Goal: Book appointment/travel/reservation

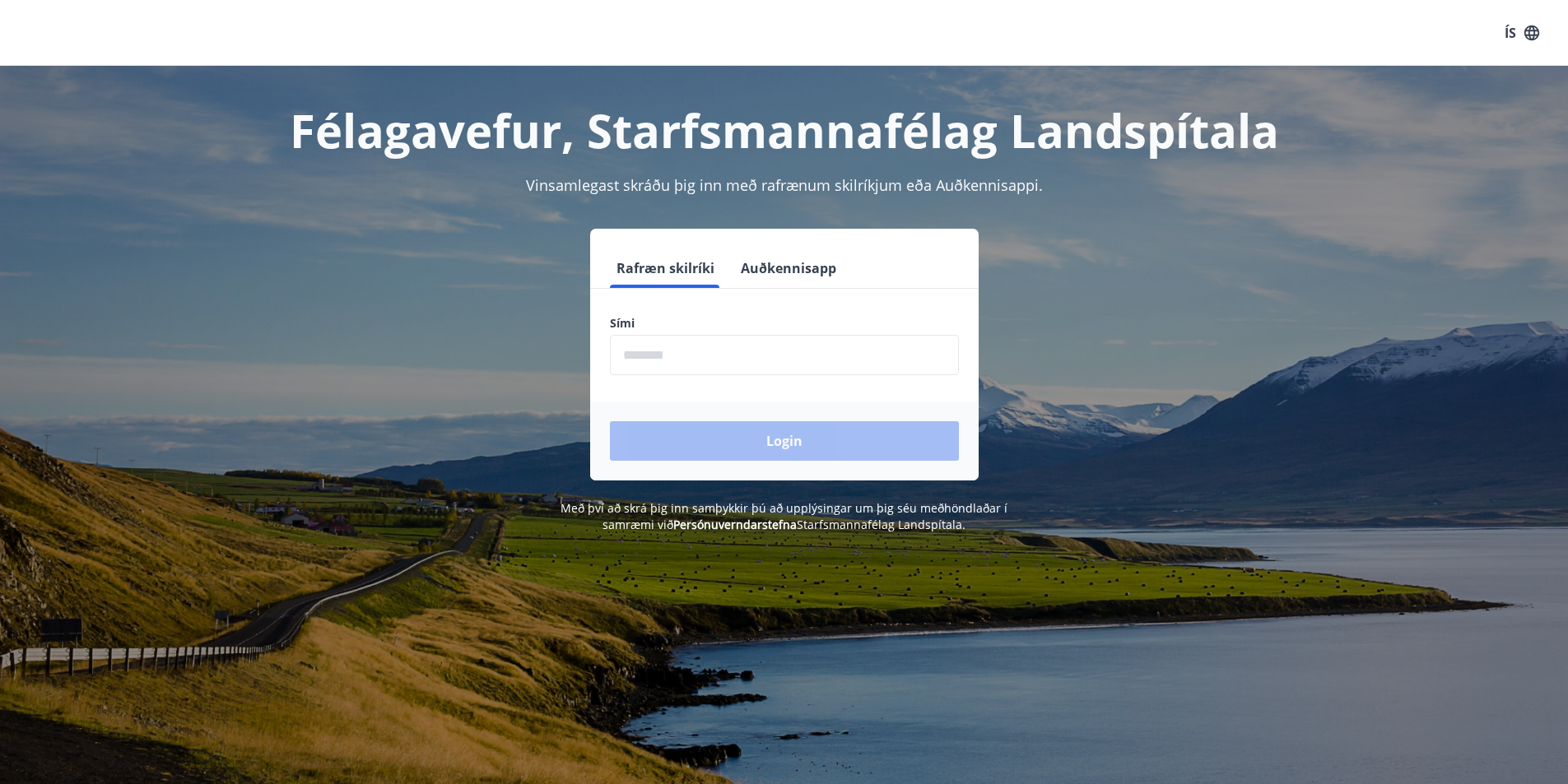
click at [769, 369] on input "phone" at bounding box center [784, 355] width 349 height 41
type input "********"
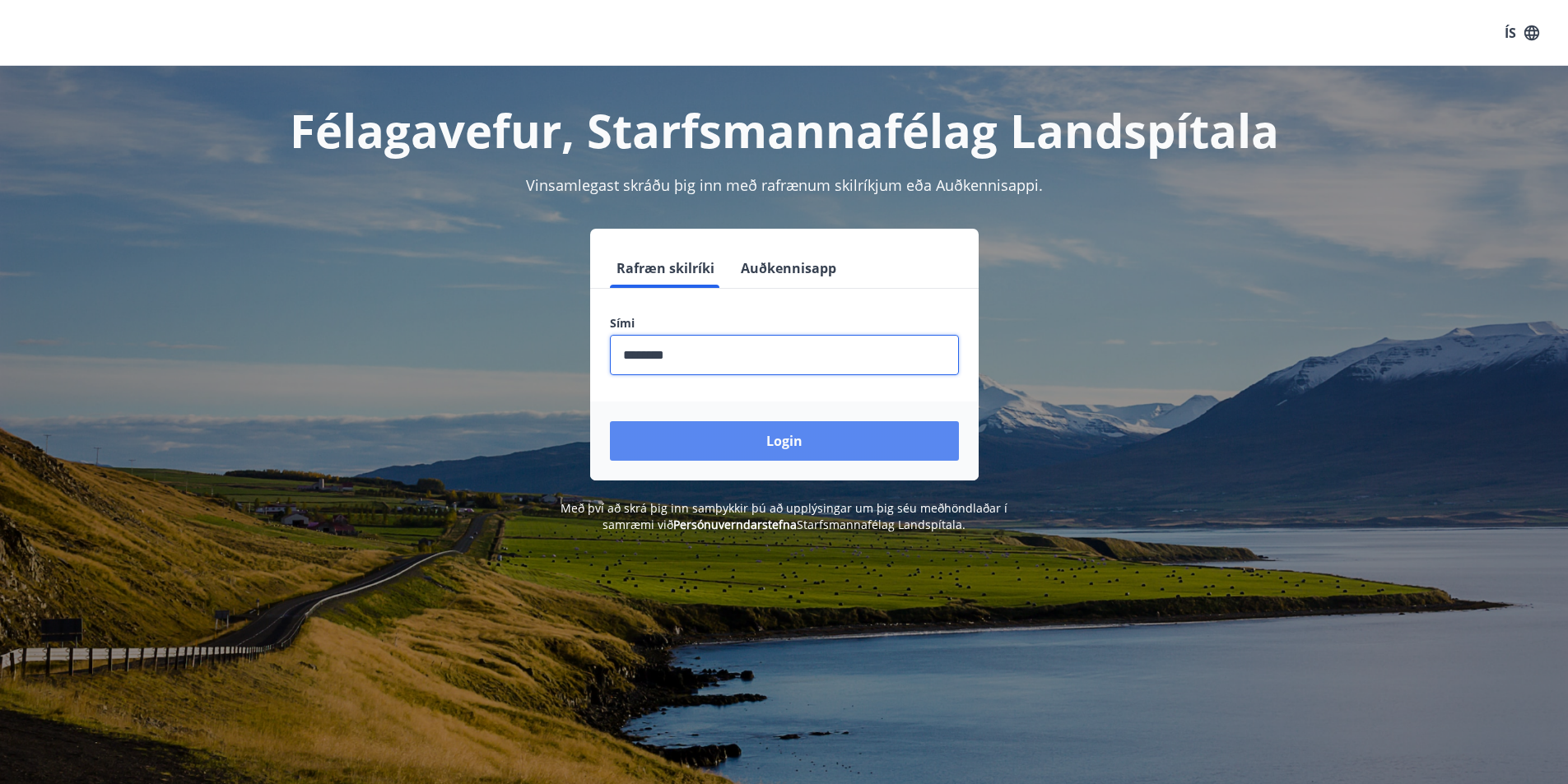
click at [725, 446] on button "Login" at bounding box center [784, 441] width 349 height 40
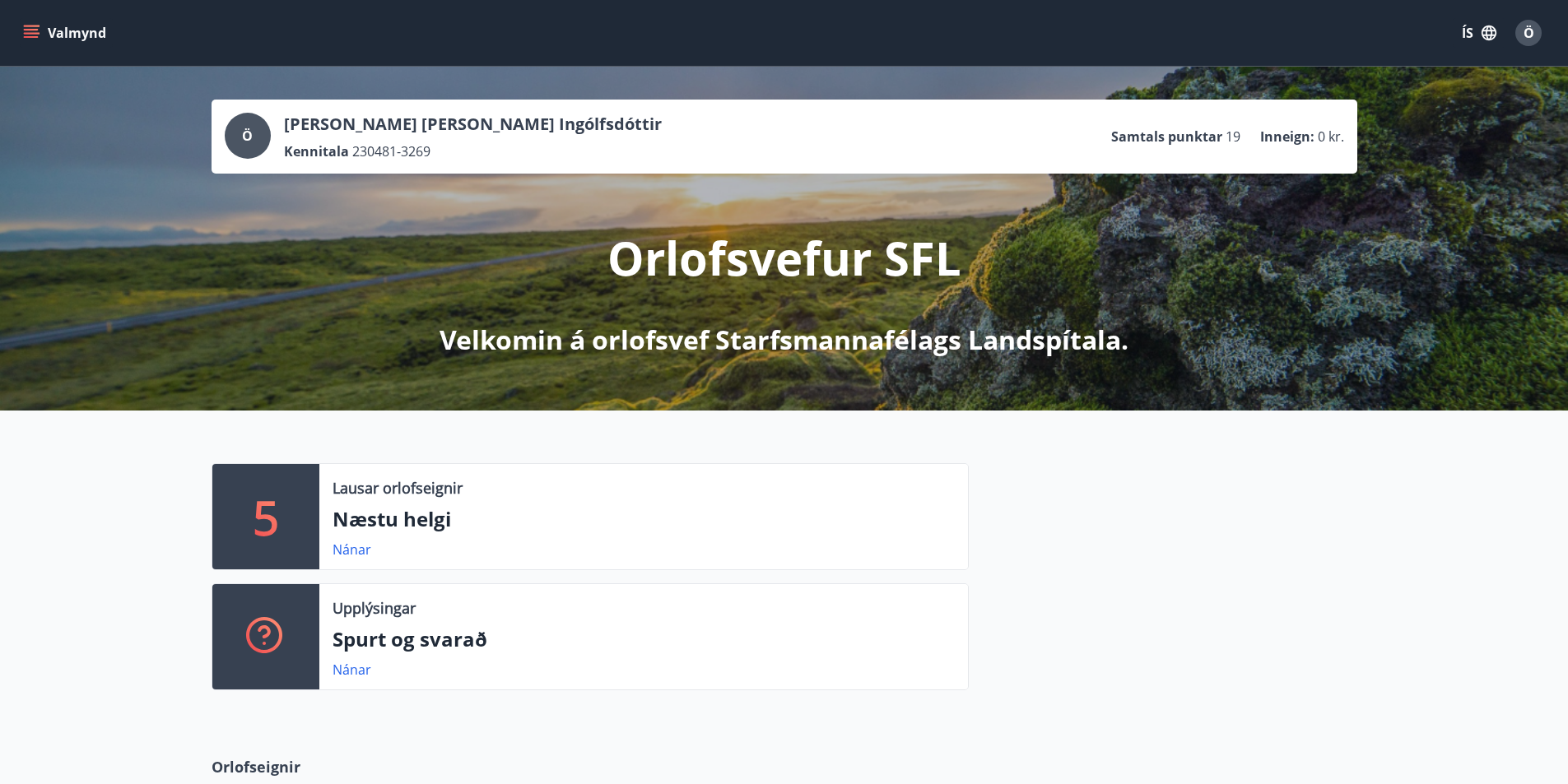
click at [28, 34] on icon "menu" at bounding box center [33, 33] width 18 height 2
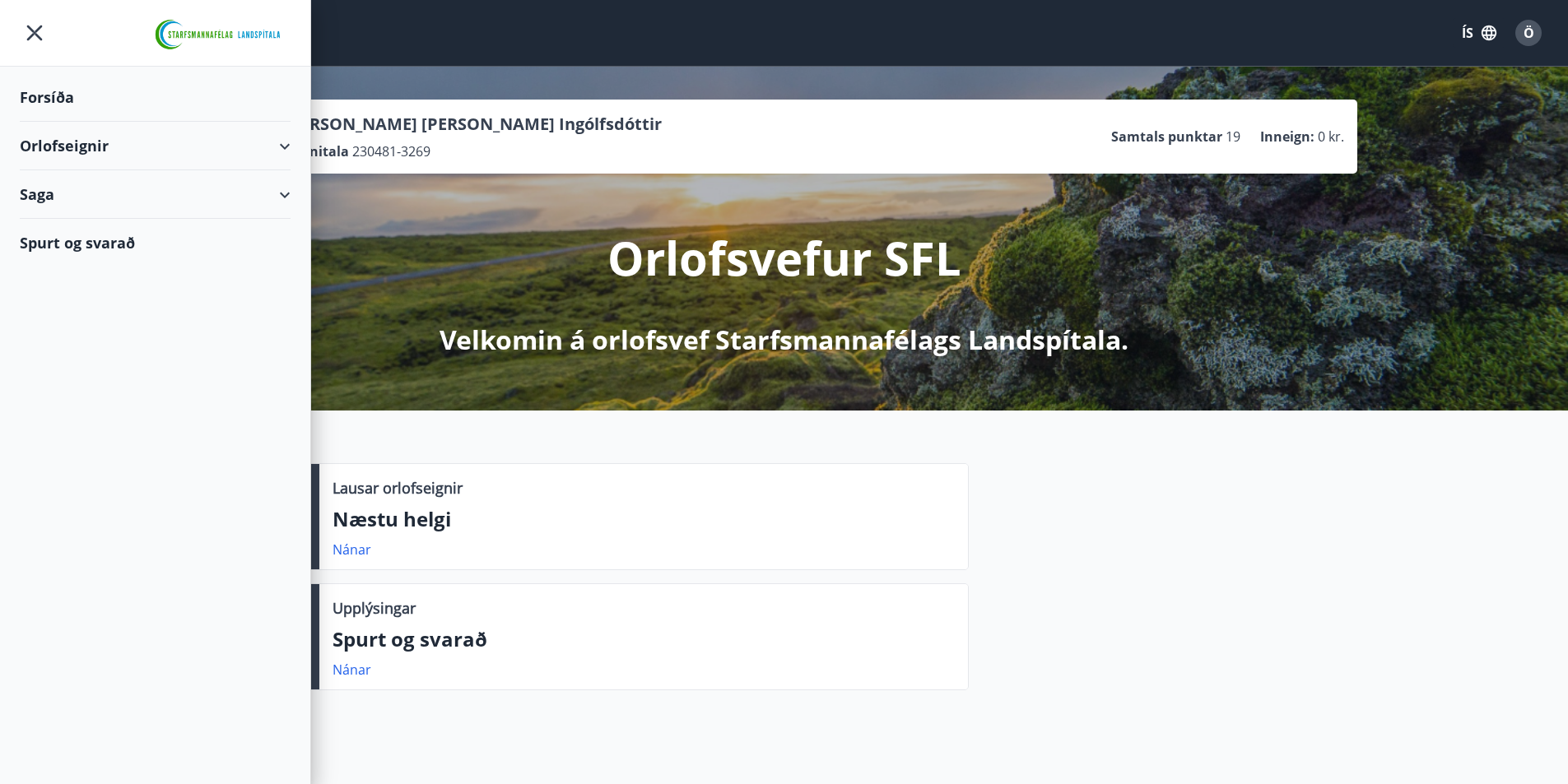
click at [288, 155] on div "Orlofseignir" at bounding box center [155, 146] width 271 height 48
click at [92, 227] on div "Bókunardagatal" at bounding box center [155, 222] width 244 height 35
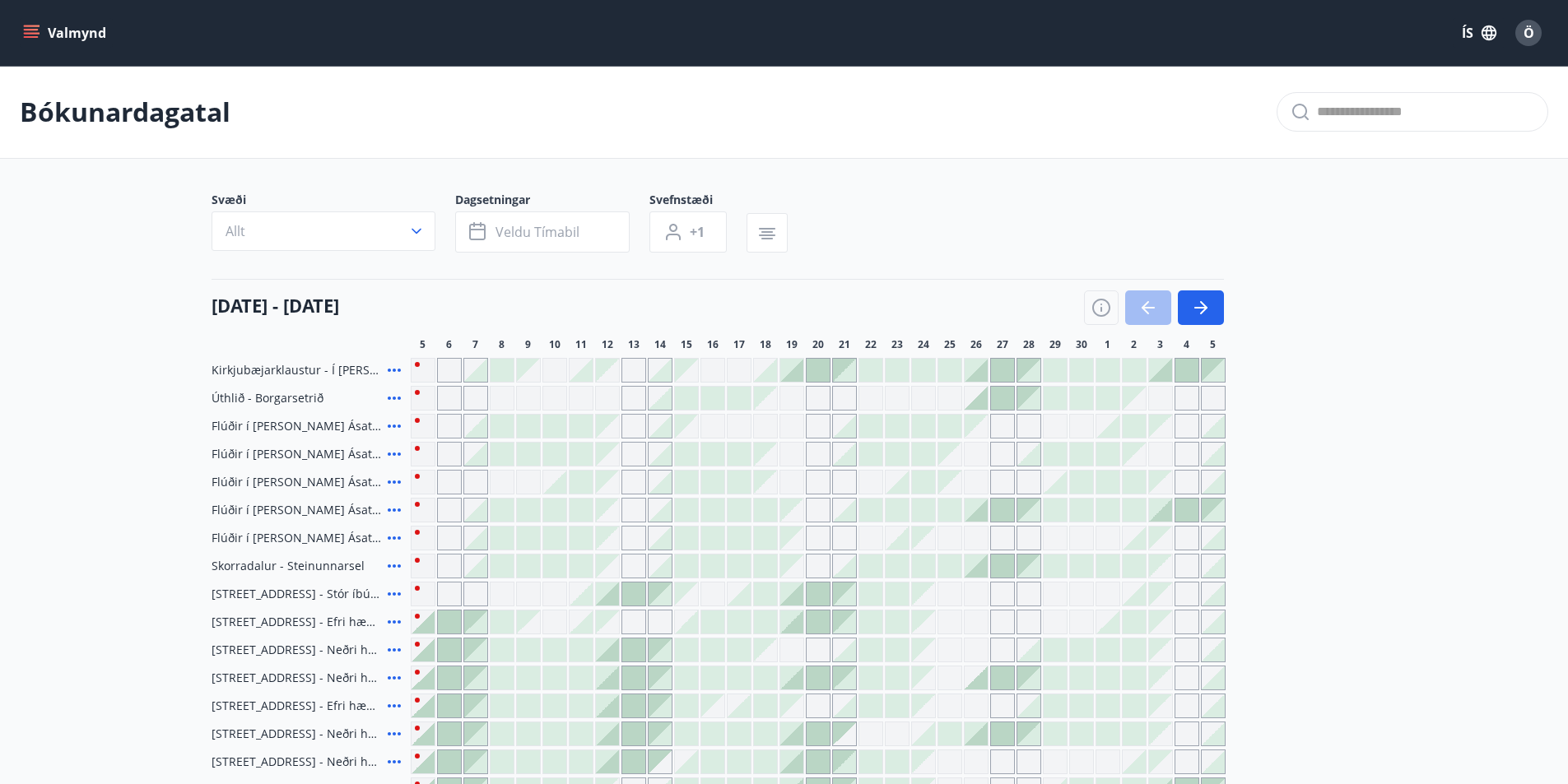
scroll to position [82, 0]
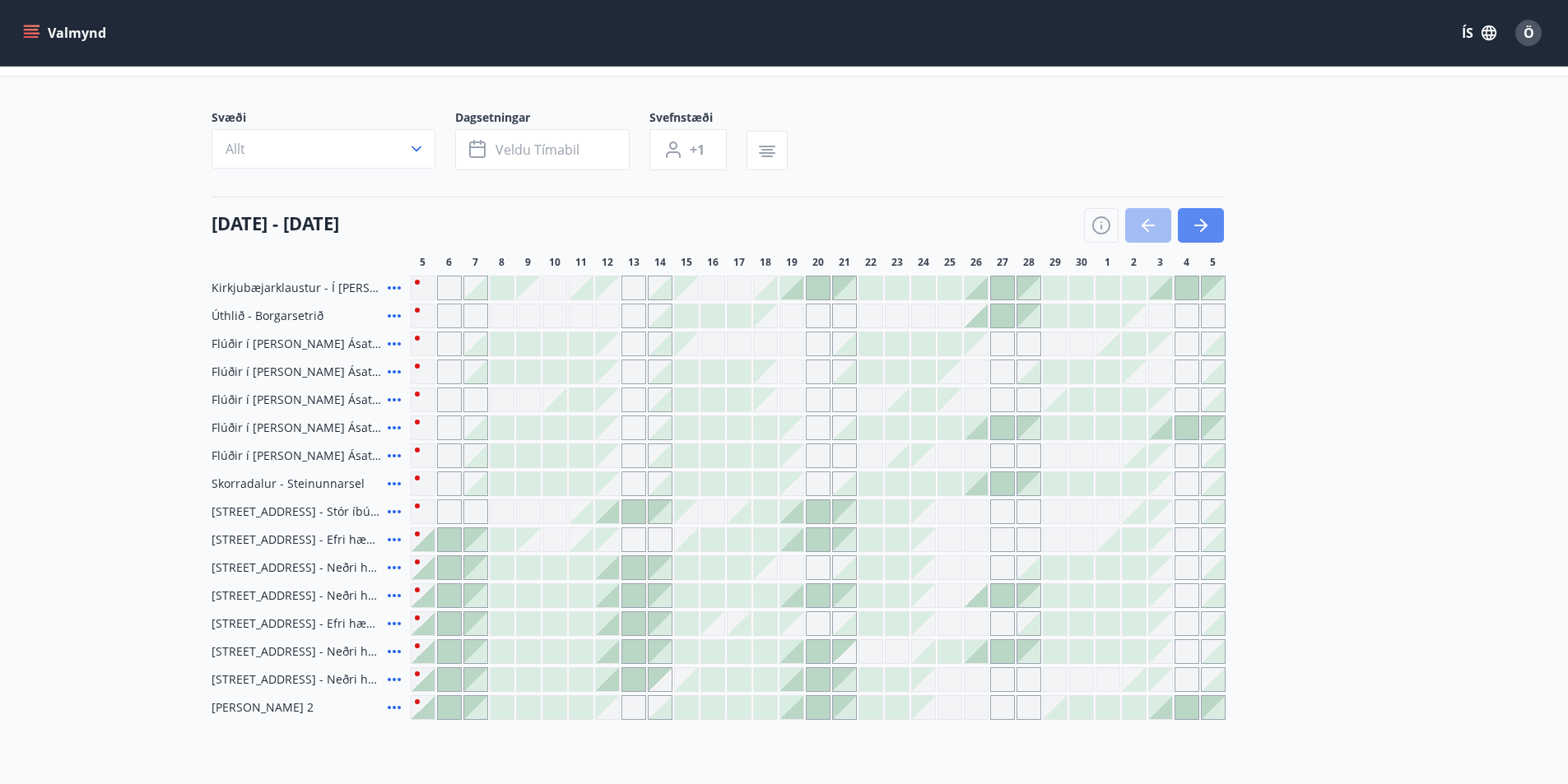
click at [1198, 232] on icon "button" at bounding box center [1200, 225] width 20 height 20
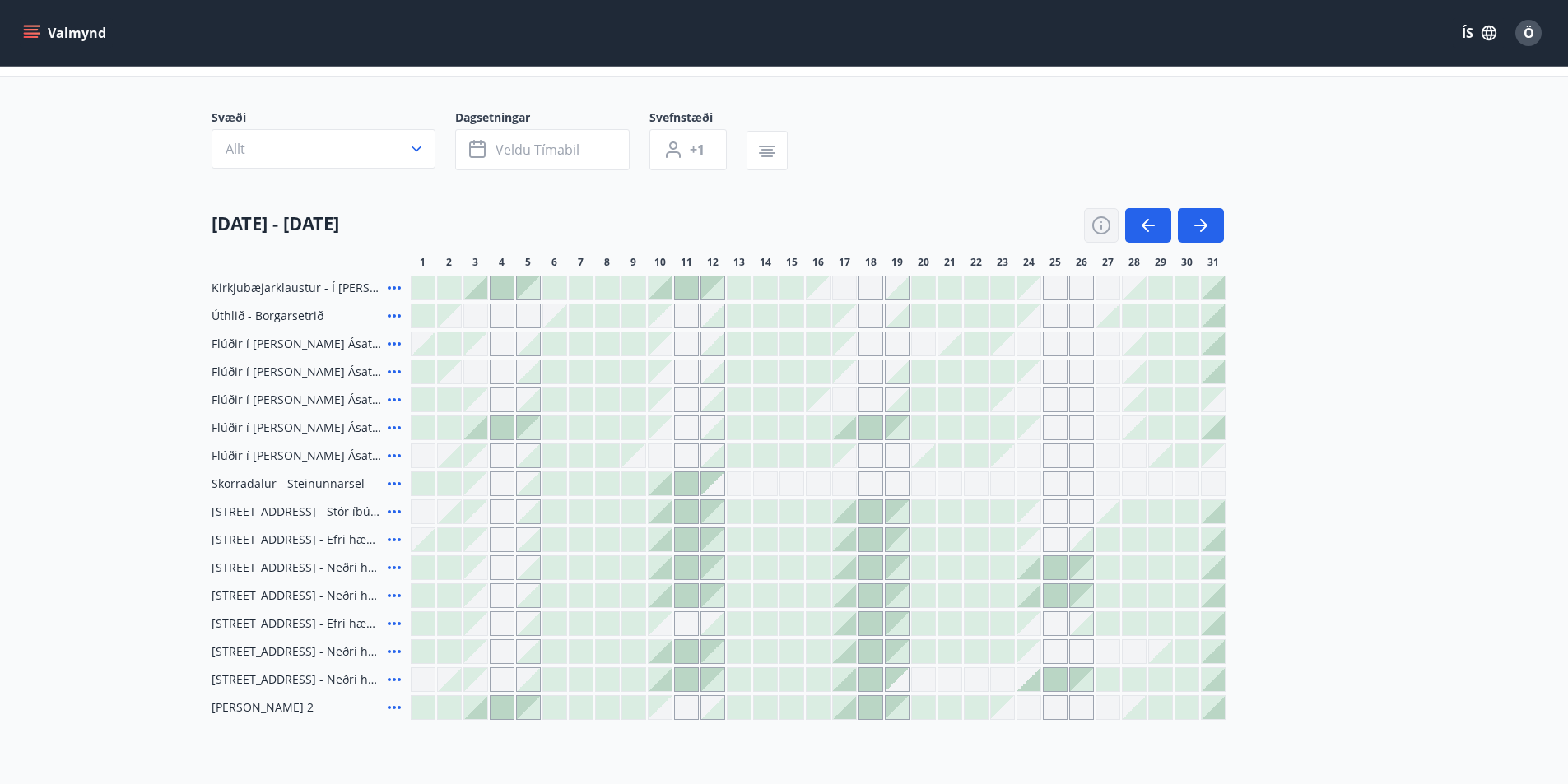
click at [1097, 225] on icon "button" at bounding box center [1101, 225] width 20 height 20
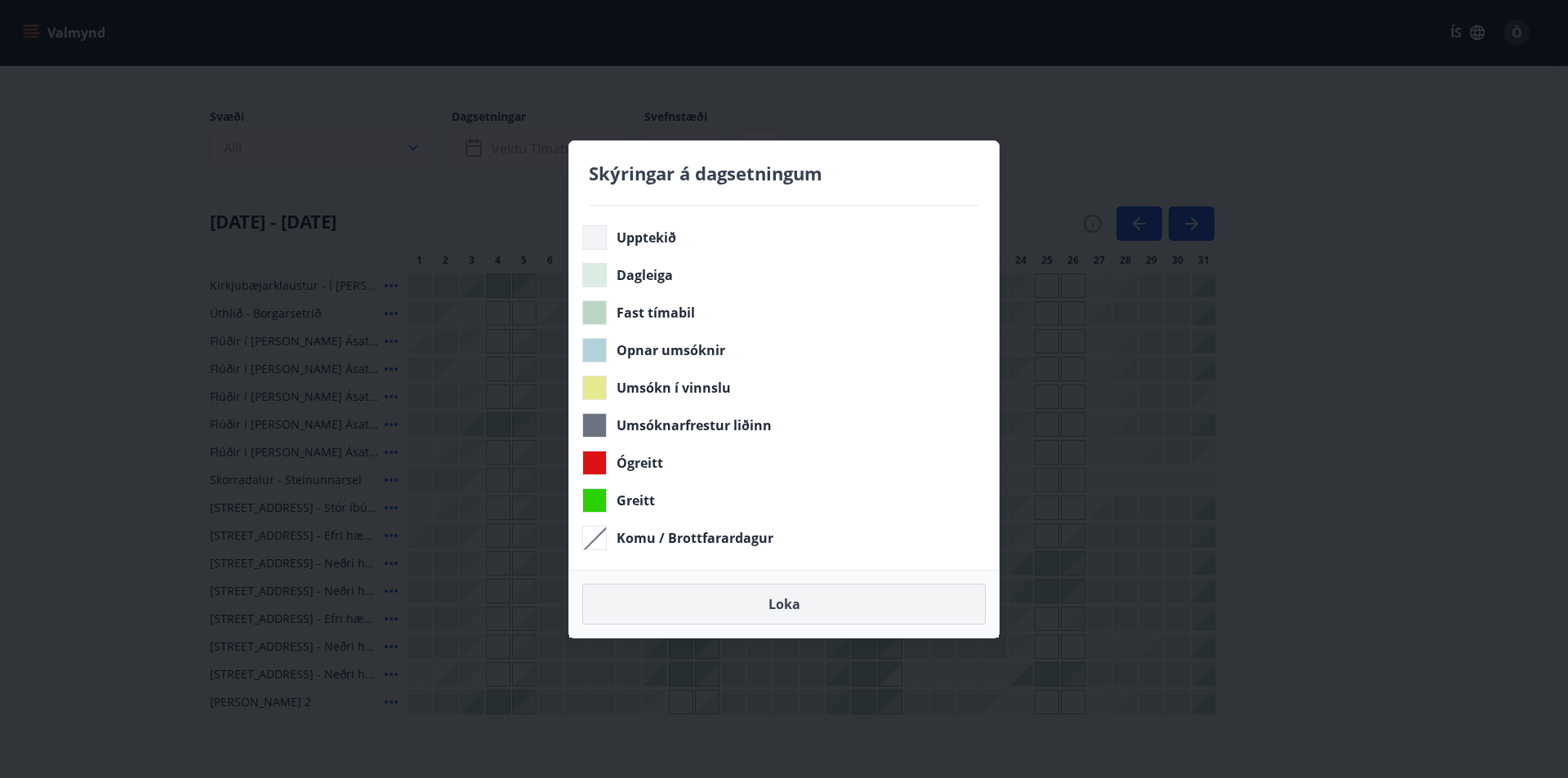
click at [811, 597] on button "Loka" at bounding box center [784, 605] width 404 height 41
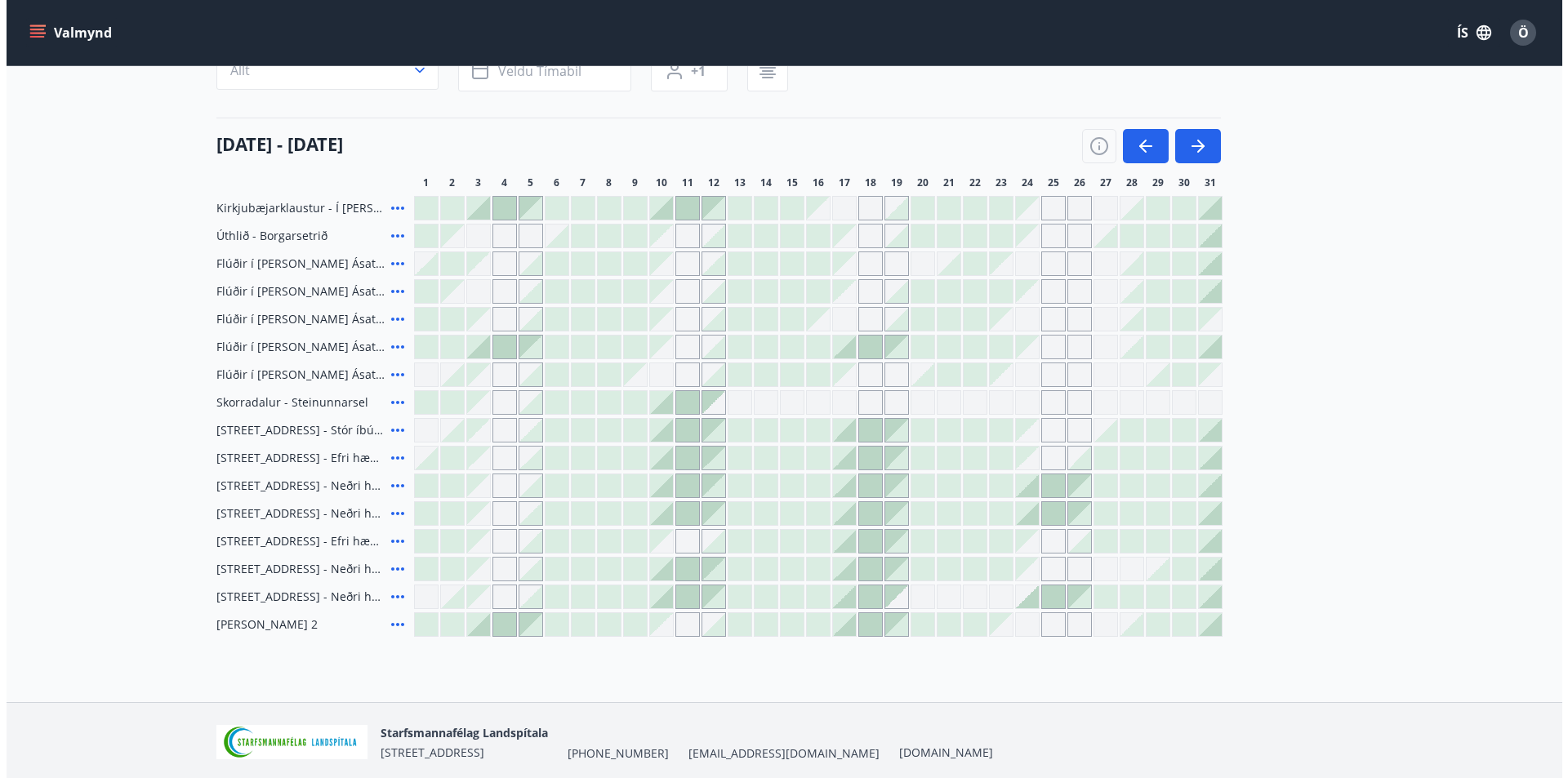
scroll to position [164, 0]
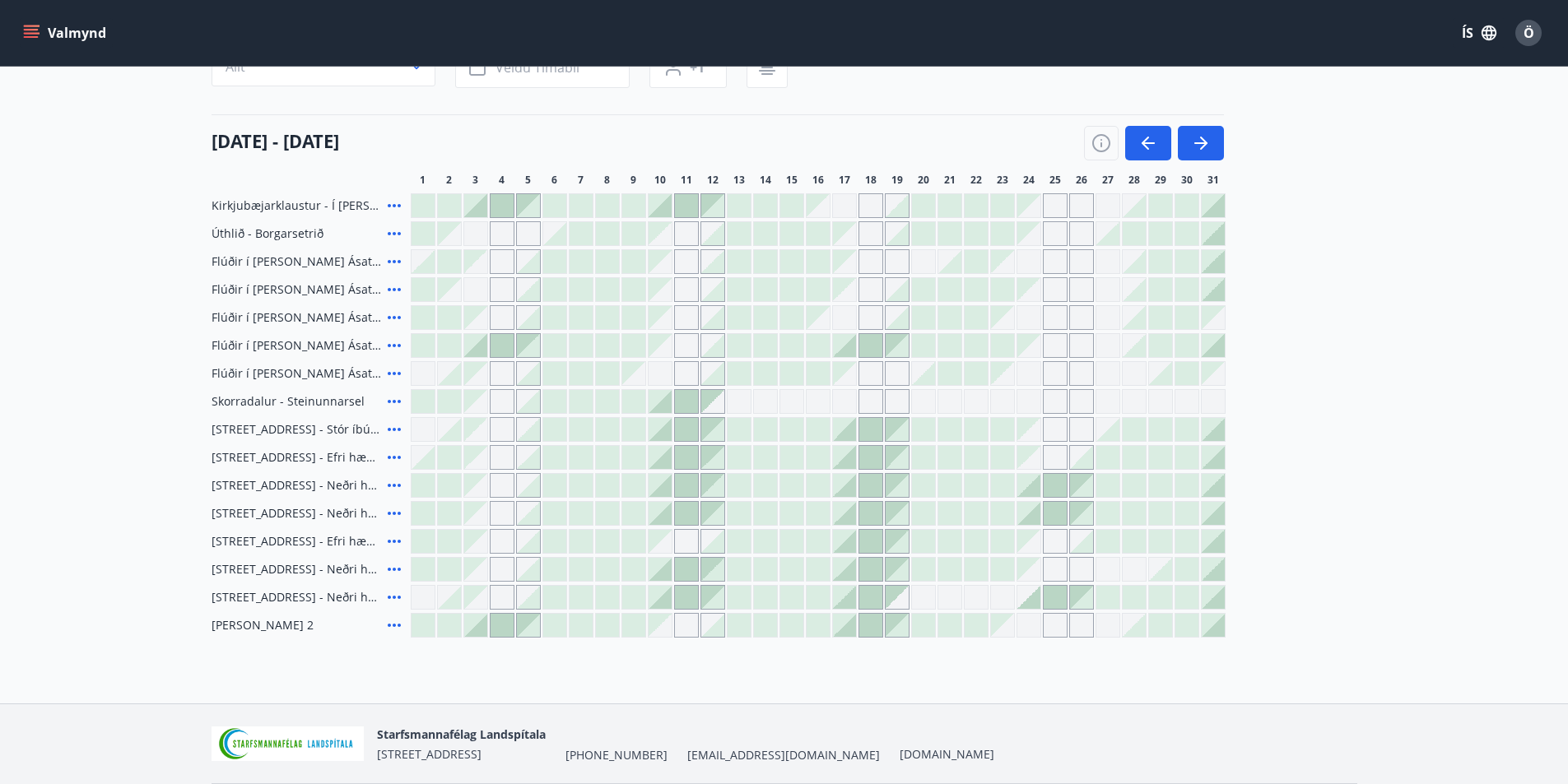
click at [299, 403] on span "Skorradalur - Steinunnarsel" at bounding box center [288, 401] width 153 height 16
click at [397, 398] on icon at bounding box center [394, 401] width 20 height 20
click at [660, 401] on div at bounding box center [660, 401] width 23 height 23
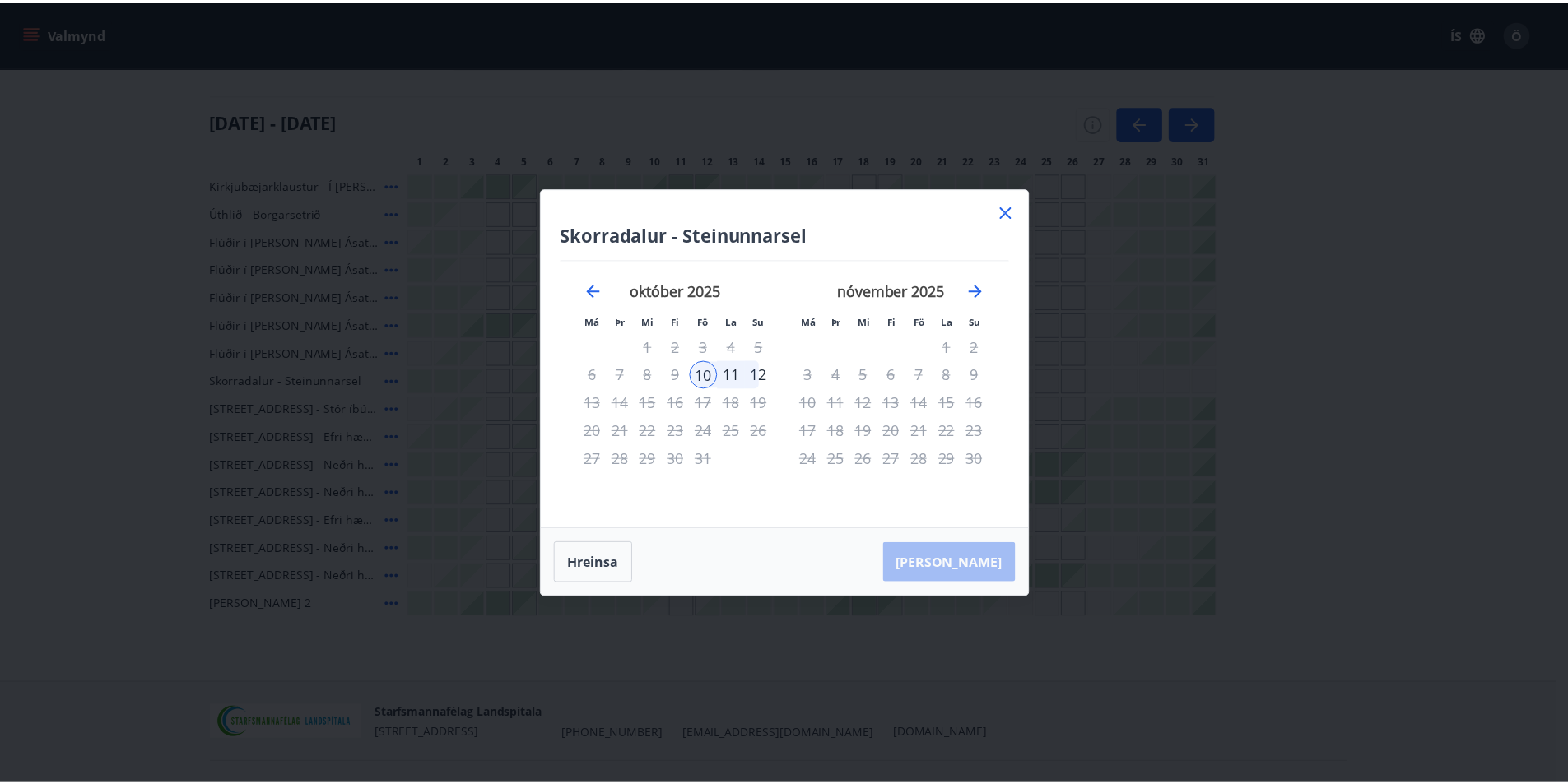
scroll to position [222, 0]
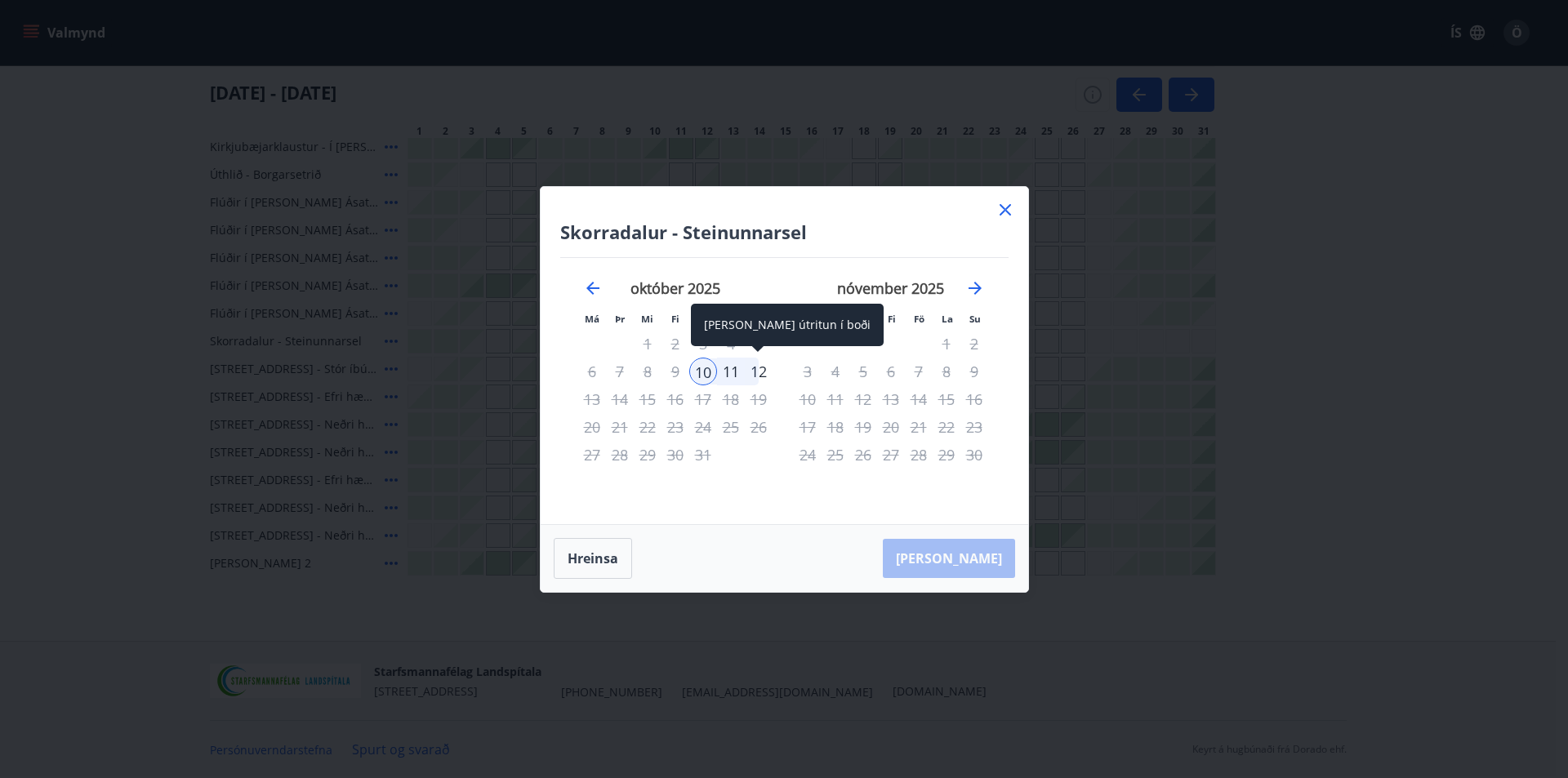
click at [757, 372] on div "12" at bounding box center [758, 371] width 27 height 27
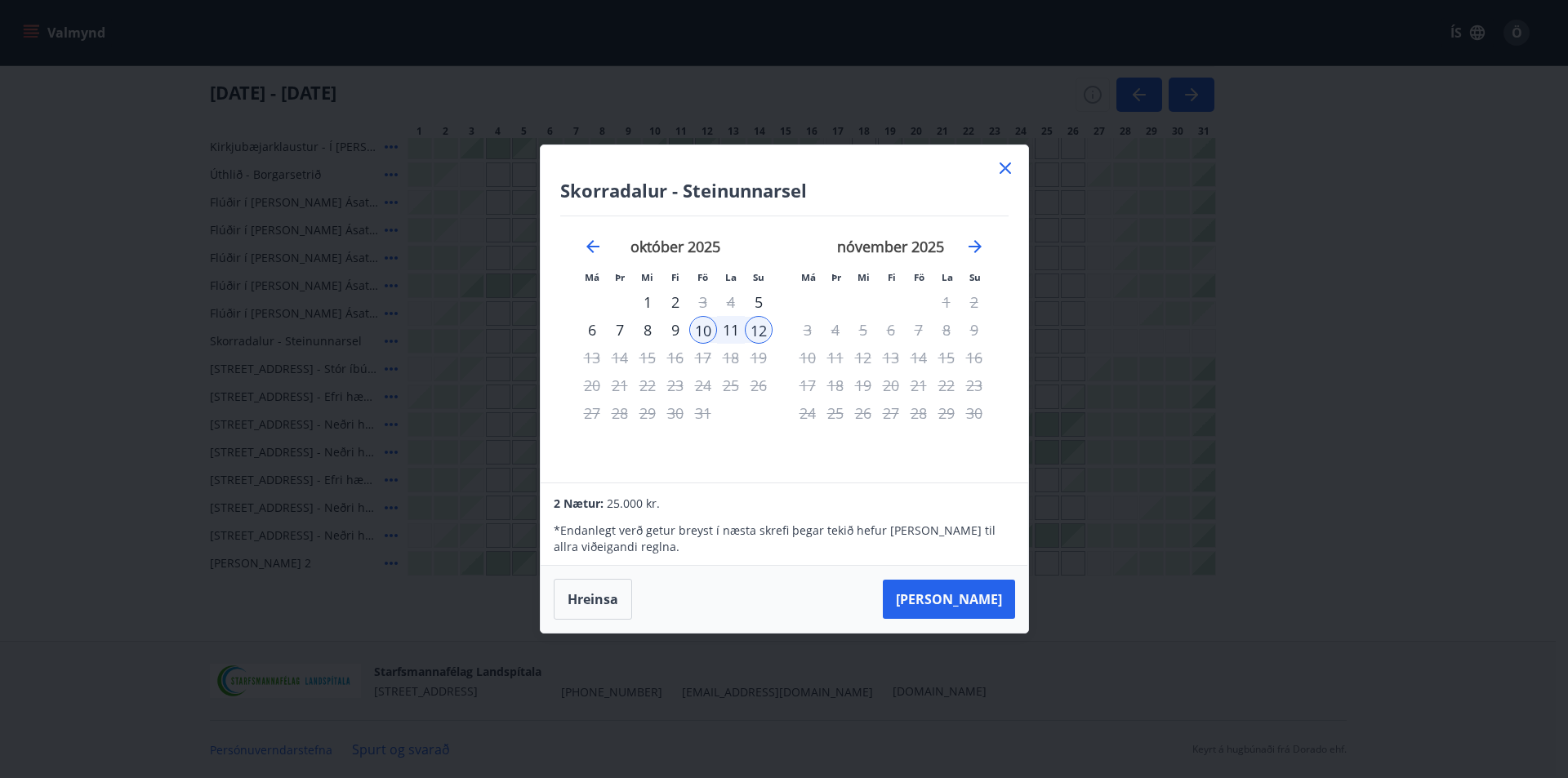
click at [1007, 169] on icon at bounding box center [1005, 168] width 20 height 20
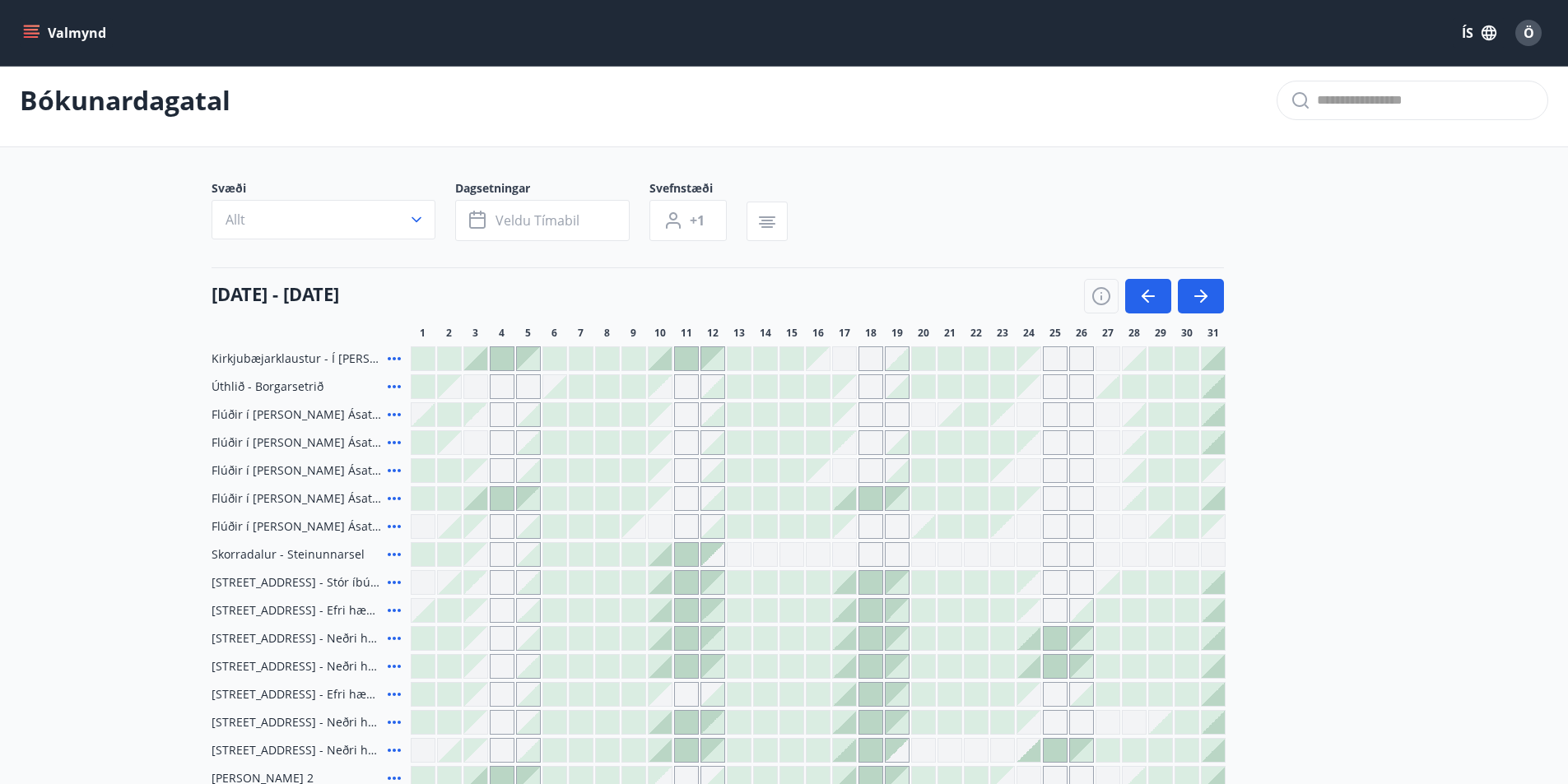
scroll to position [0, 0]
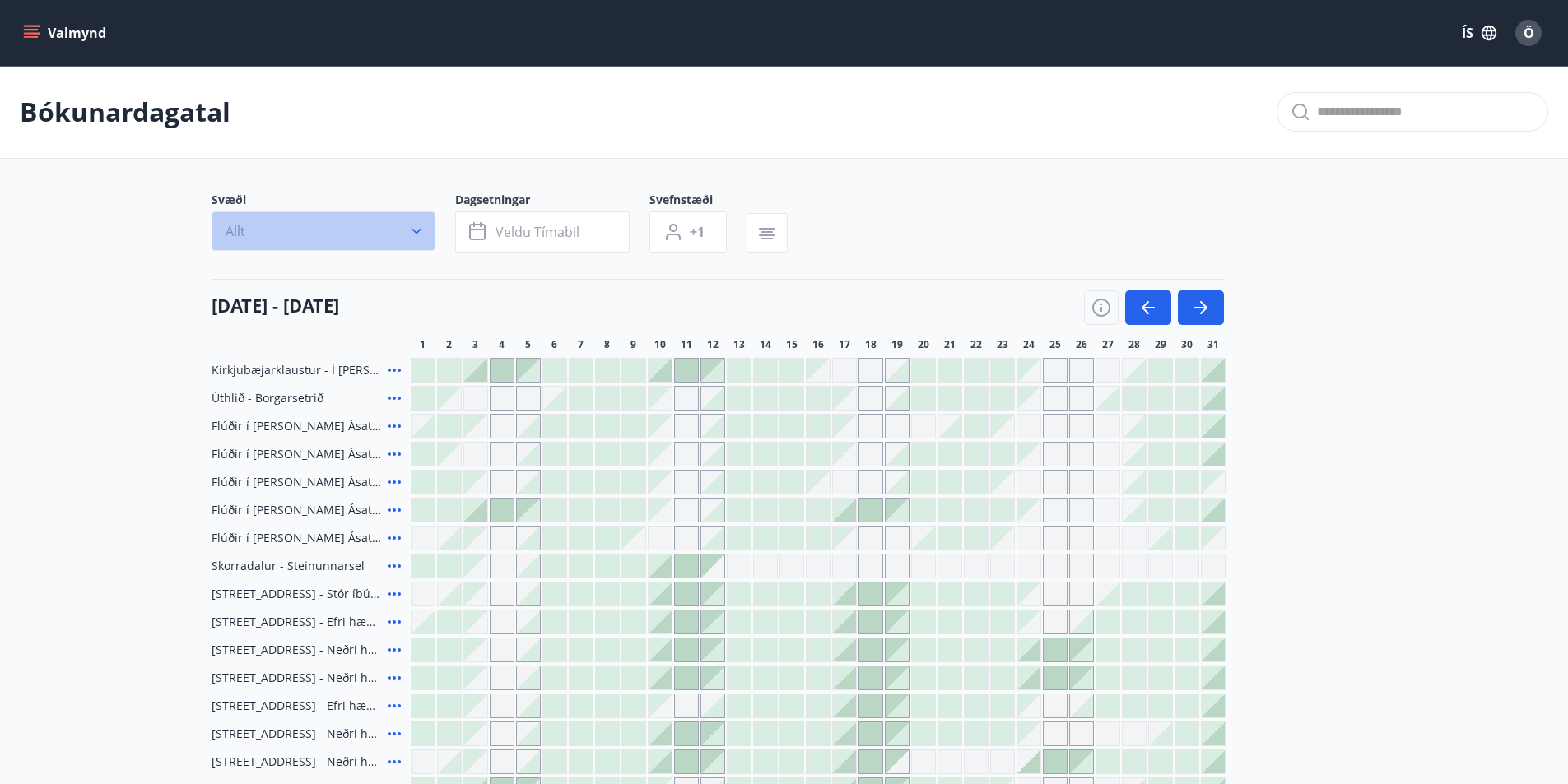
click at [382, 239] on button "Allt" at bounding box center [323, 231] width 224 height 40
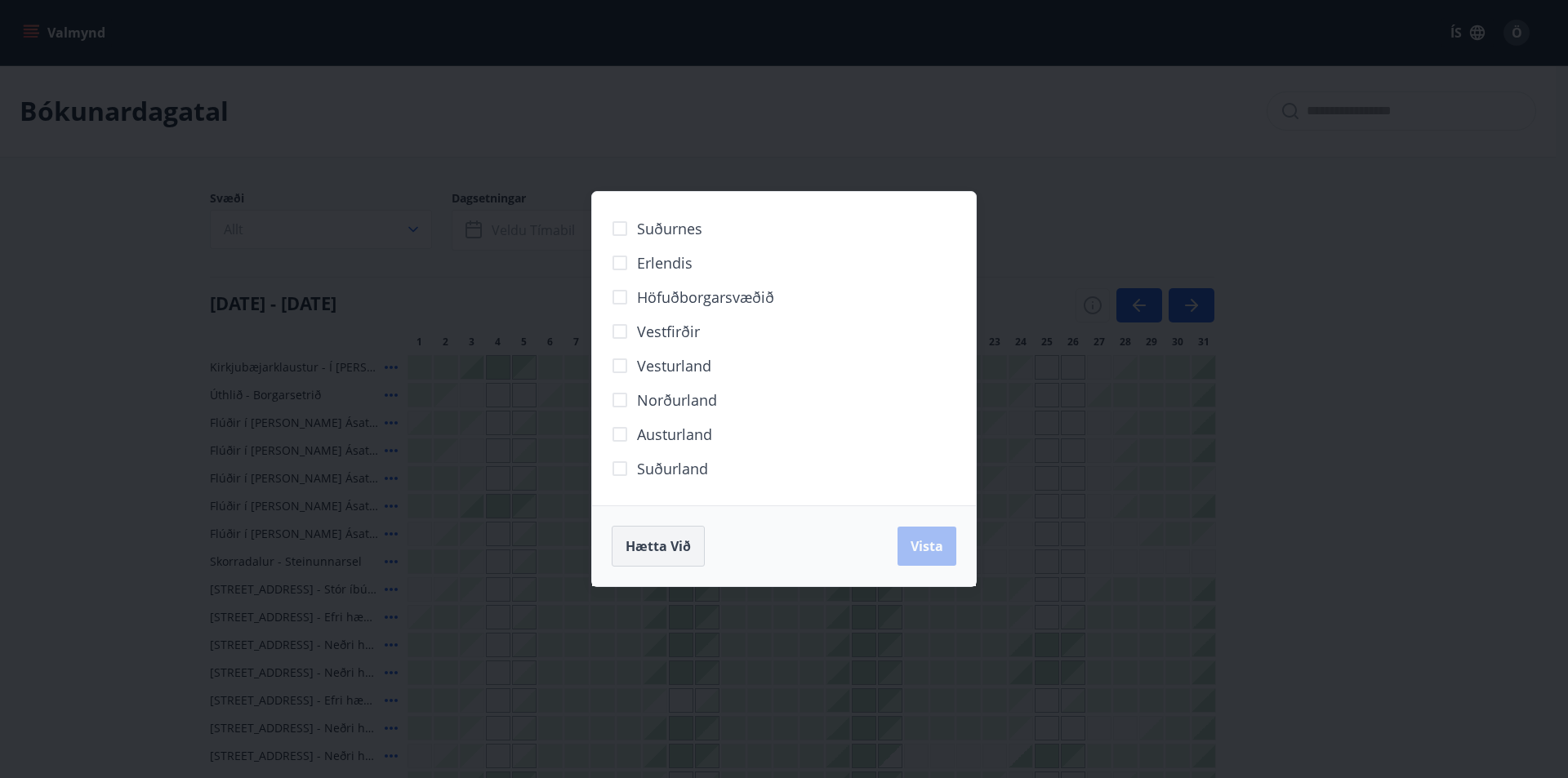
click at [651, 549] on span "Hætta við" at bounding box center [658, 546] width 65 height 18
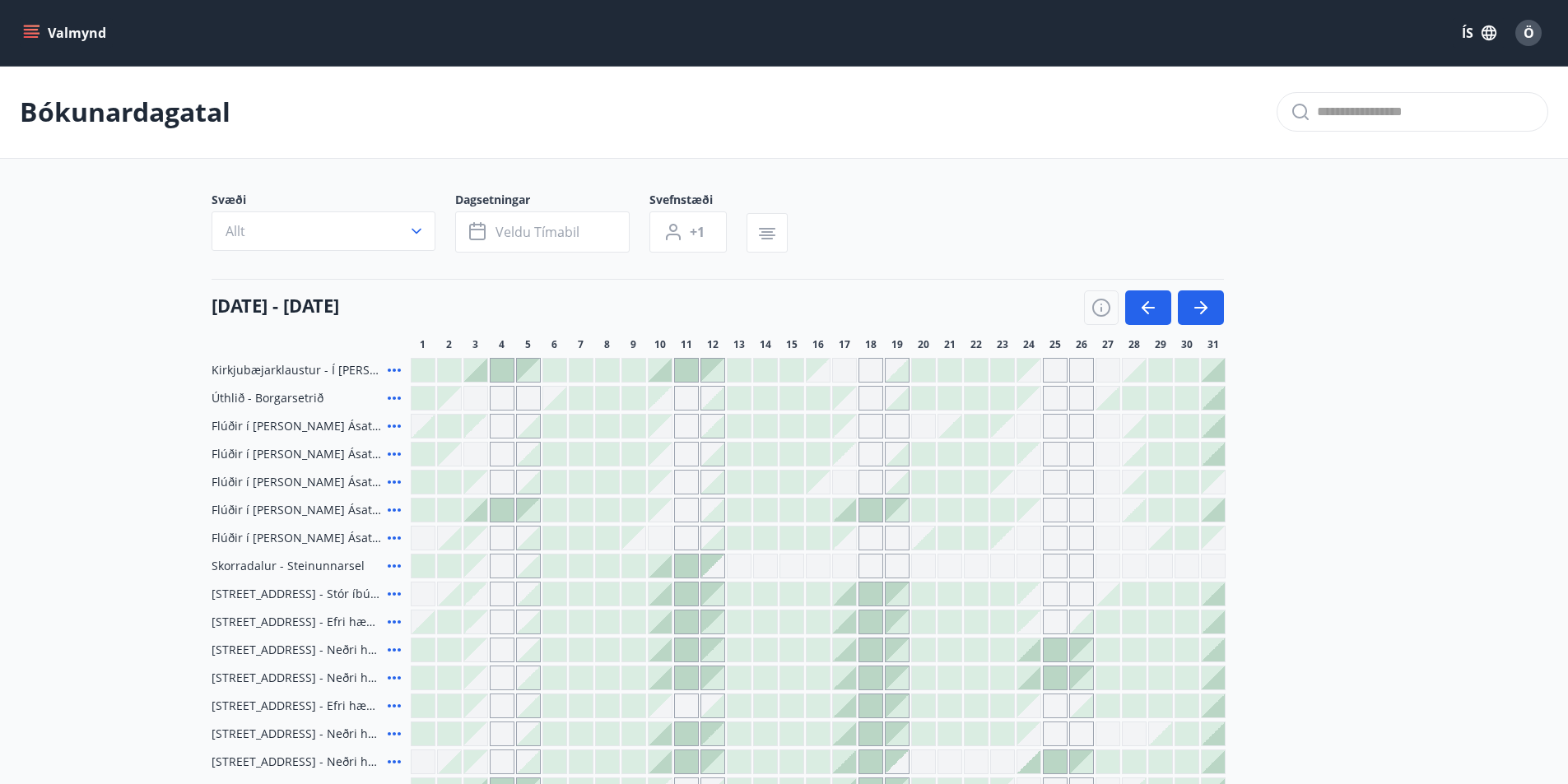
click at [273, 558] on span "Skorradalur - Steinunnarsel" at bounding box center [288, 566] width 153 height 16
click at [147, 102] on p "Bókunardagatal" at bounding box center [125, 112] width 211 height 36
click at [33, 35] on icon "menu" at bounding box center [31, 33] width 16 height 16
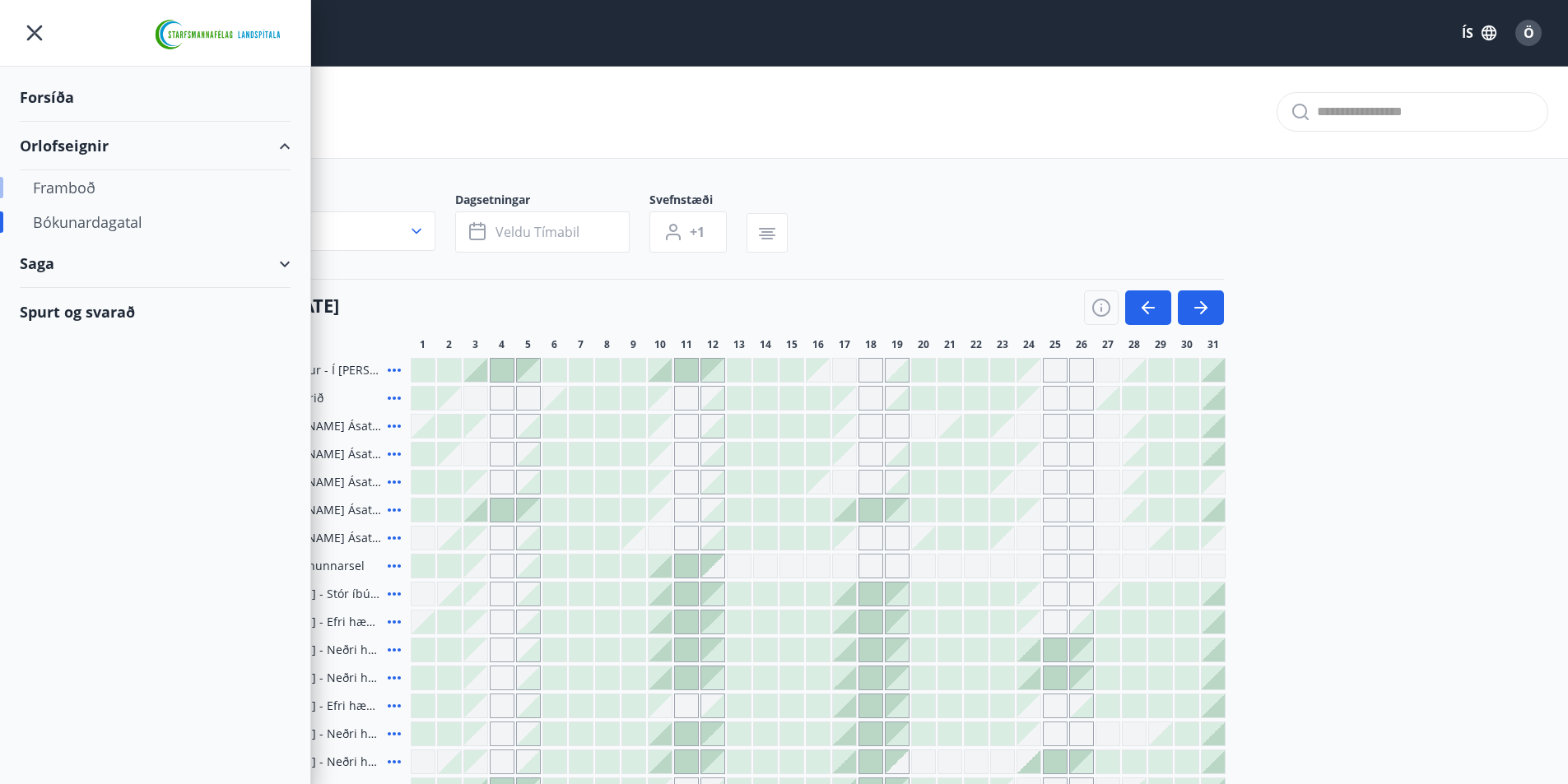
click at [66, 187] on div "Framboð" at bounding box center [155, 187] width 244 height 35
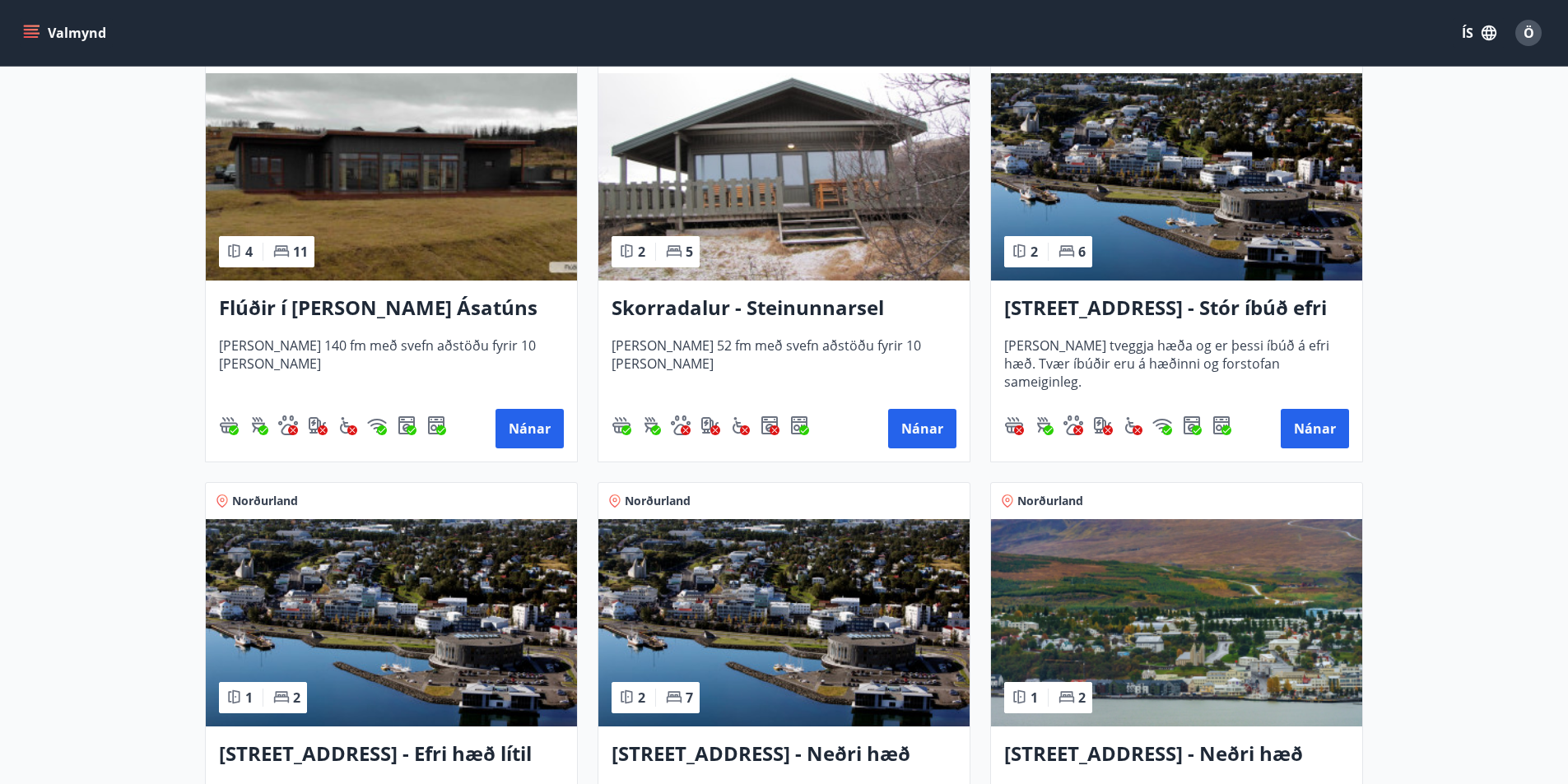
scroll to position [1235, 0]
click at [794, 315] on h3 "Skorradalur - Steinunnarsel" at bounding box center [783, 307] width 345 height 29
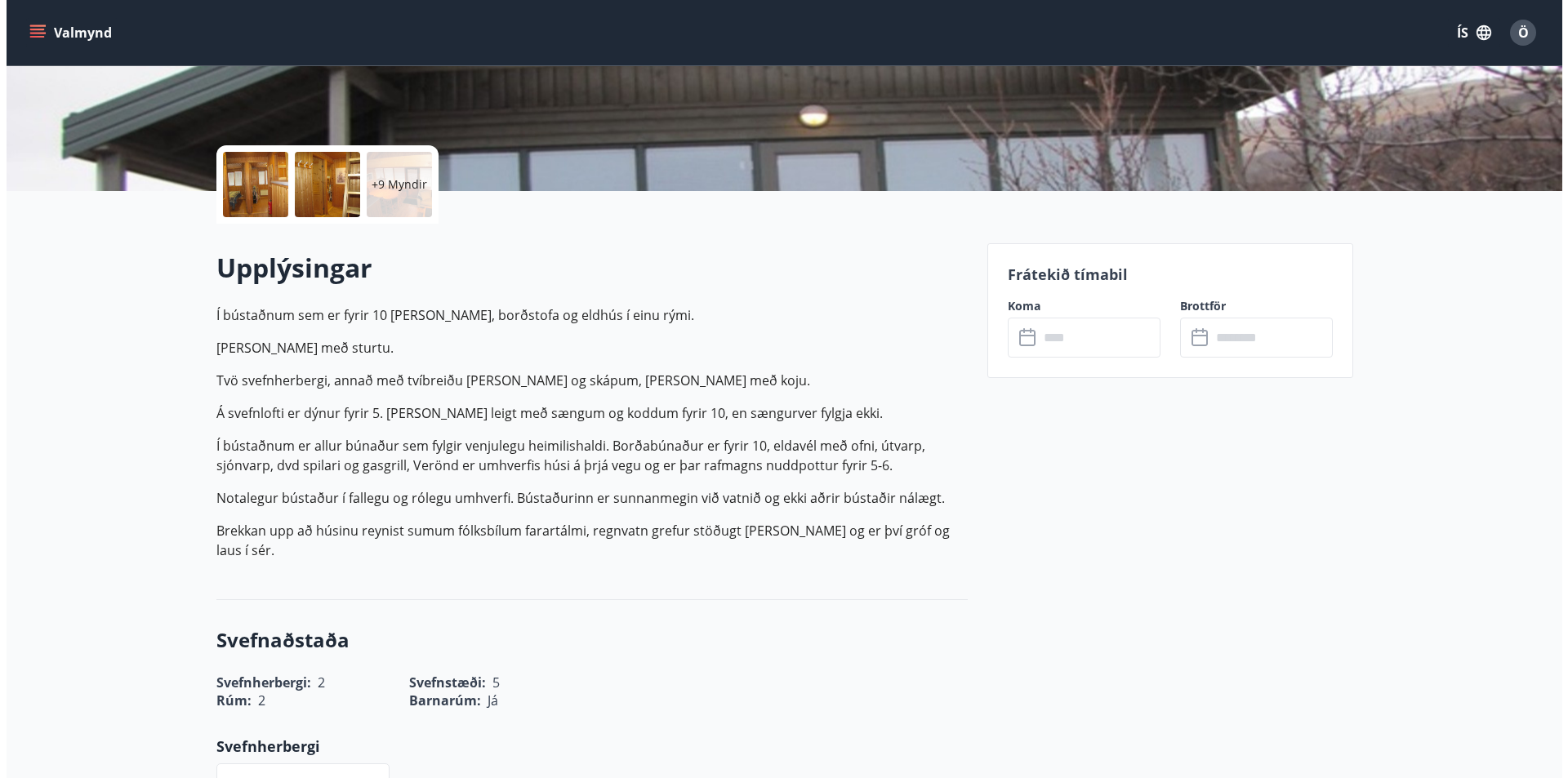
scroll to position [245, 0]
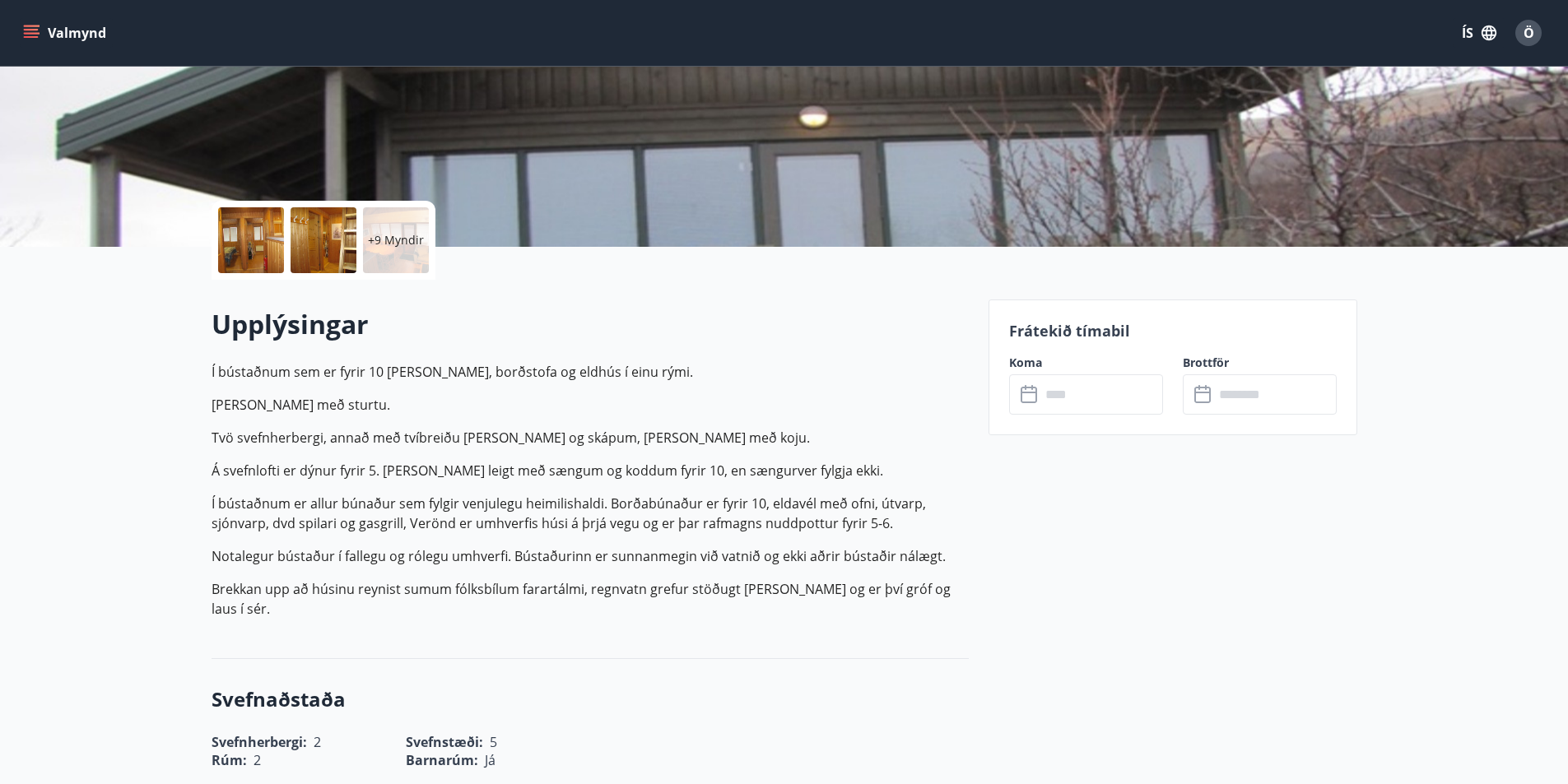
click at [408, 244] on p "+9 Myndir" at bounding box center [395, 240] width 56 height 16
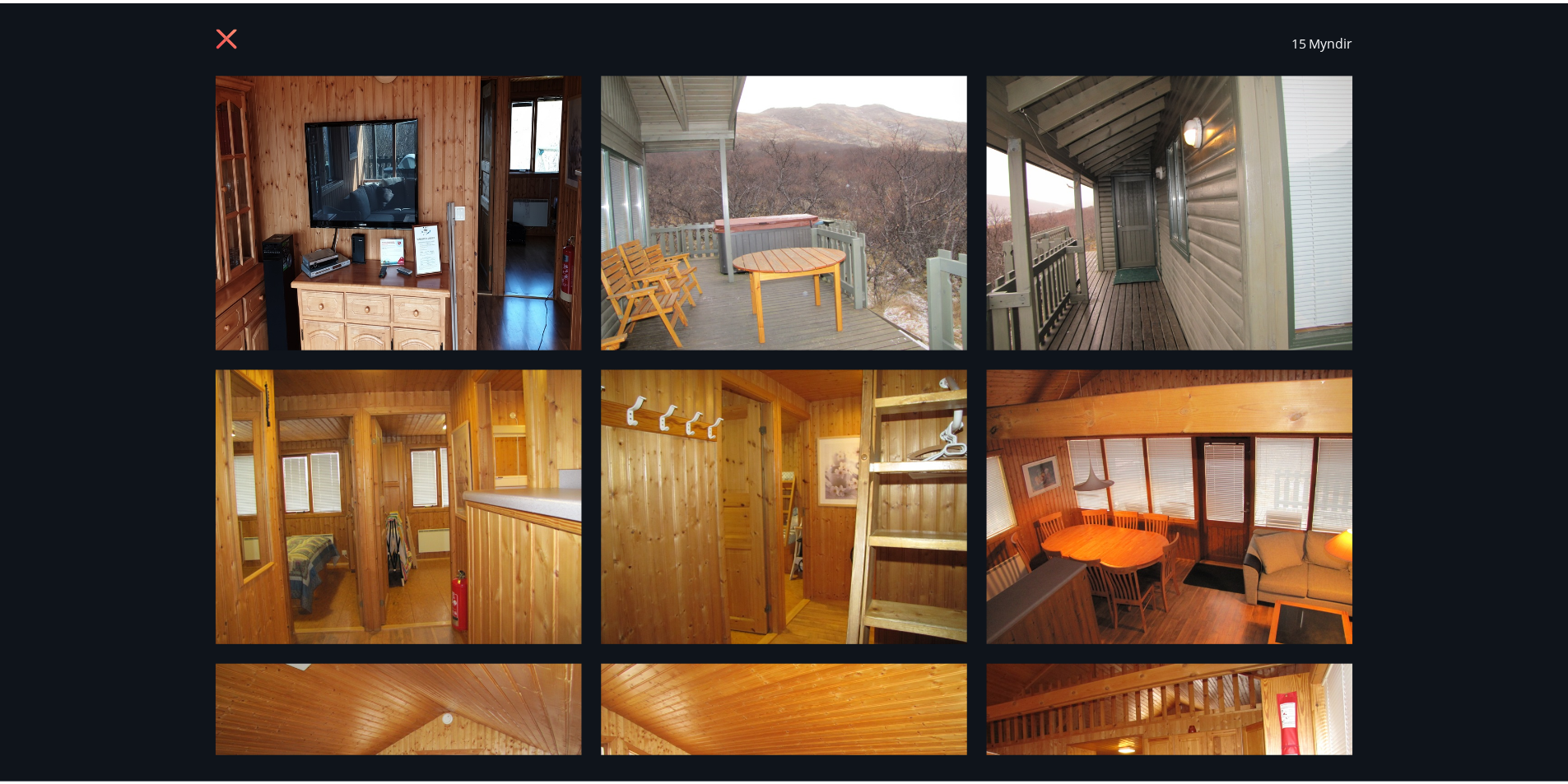
scroll to position [0, 0]
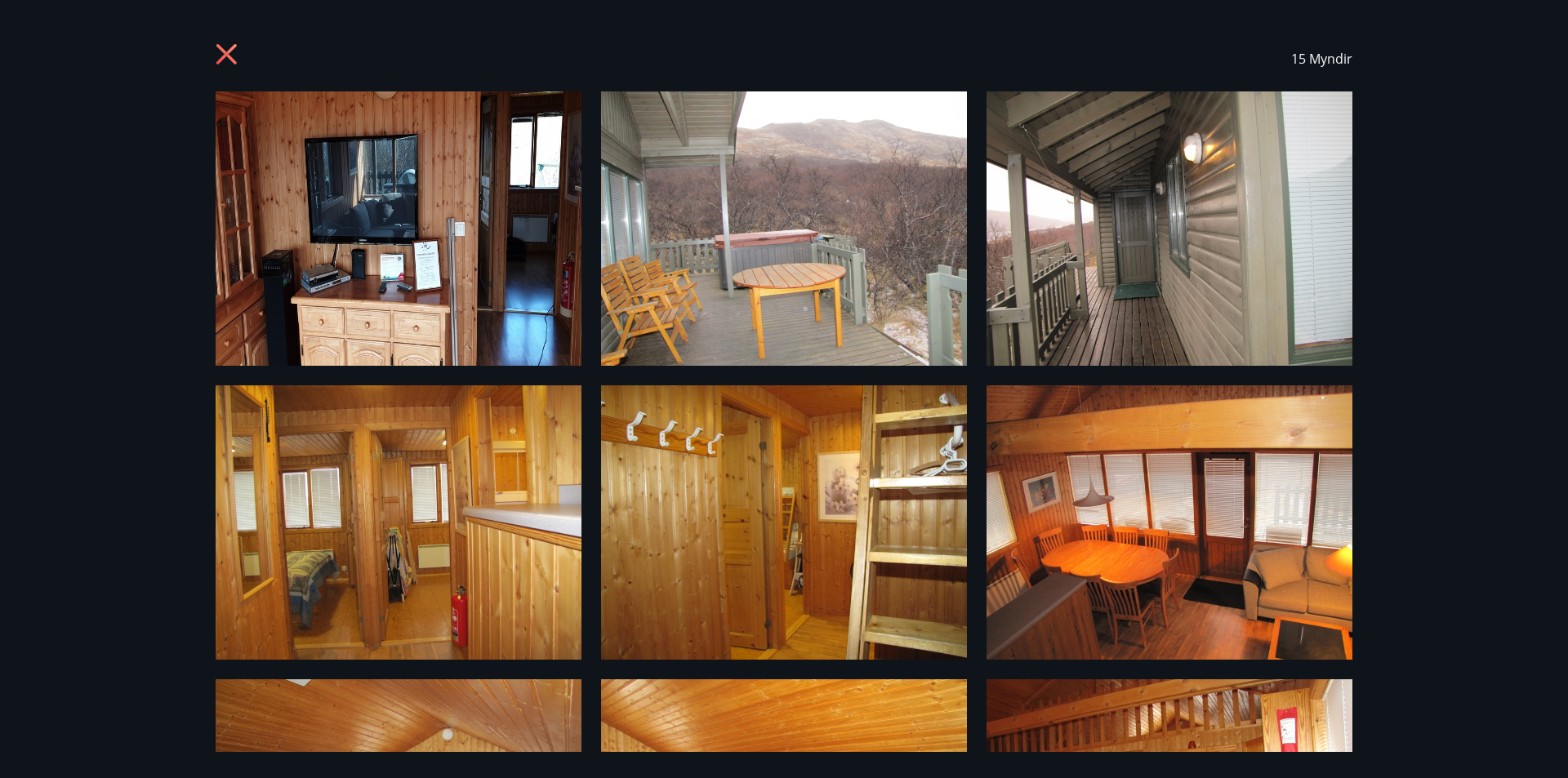
click at [230, 53] on icon at bounding box center [227, 54] width 21 height 21
